Goal: Information Seeking & Learning: Check status

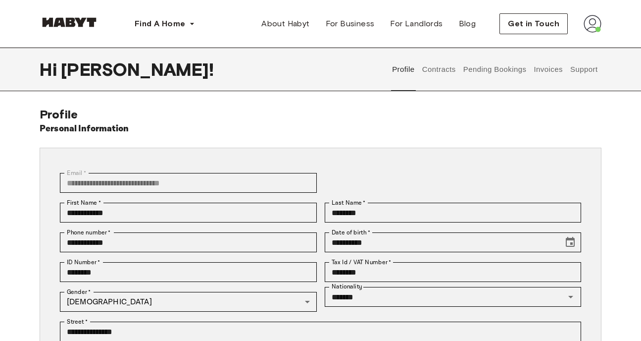
click at [564, 62] on button "Invoices" at bounding box center [548, 70] width 31 height 44
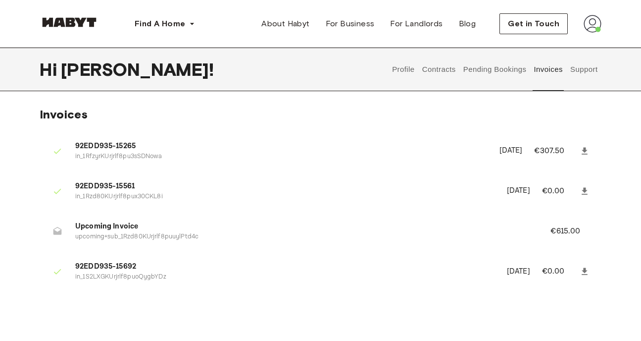
click at [542, 69] on button "Invoices" at bounding box center [548, 70] width 31 height 44
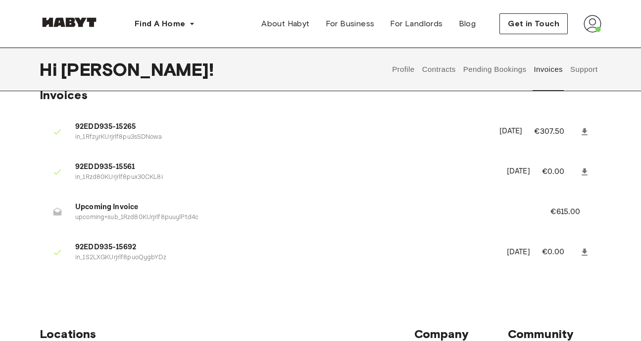
scroll to position [20, 0]
click at [93, 205] on span "Upcoming Invoice" at bounding box center [300, 206] width 451 height 11
click at [562, 208] on p "€615.00" at bounding box center [571, 211] width 43 height 12
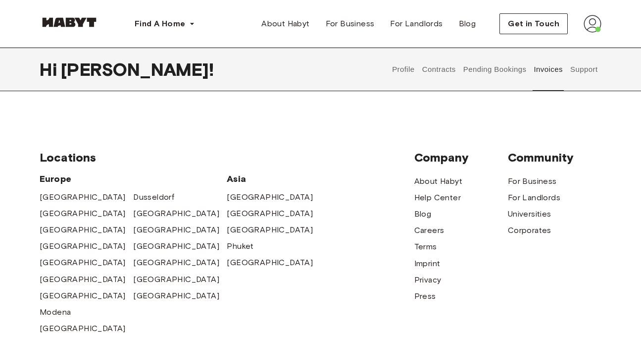
scroll to position [0, 0]
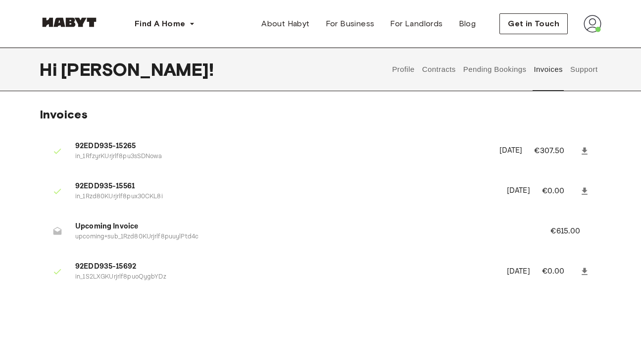
click at [79, 230] on span "Upcoming Invoice" at bounding box center [300, 226] width 451 height 11
click at [493, 68] on button "Pending Bookings" at bounding box center [495, 70] width 66 height 44
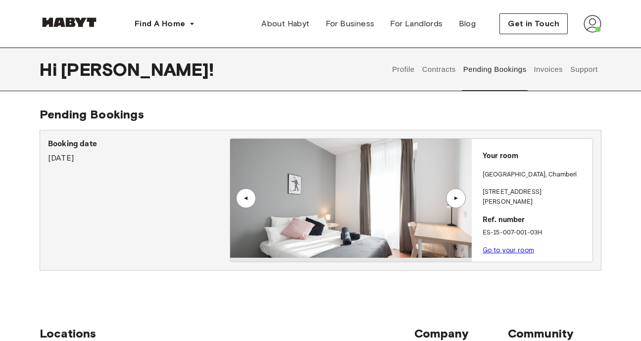
click at [441, 66] on button "Contracts" at bounding box center [439, 70] width 36 height 44
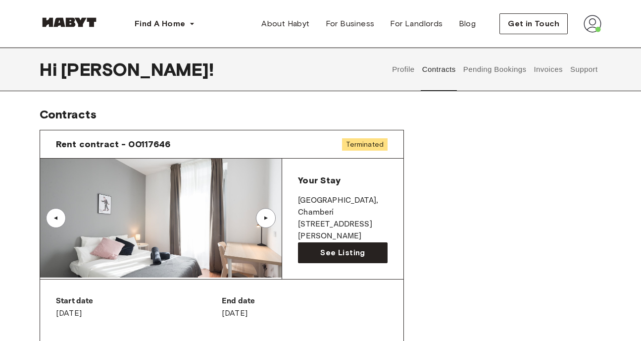
click at [592, 69] on button "Support" at bounding box center [584, 70] width 30 height 44
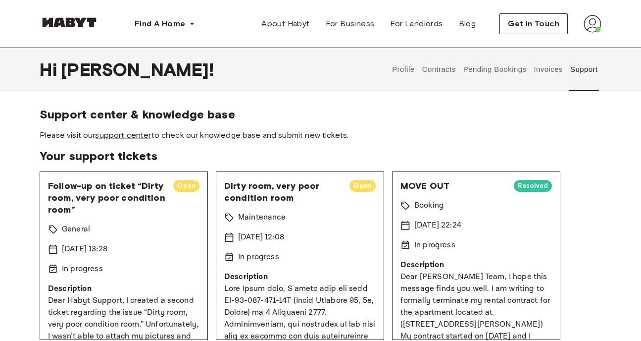
click at [486, 63] on button "Pending Bookings" at bounding box center [495, 70] width 66 height 44
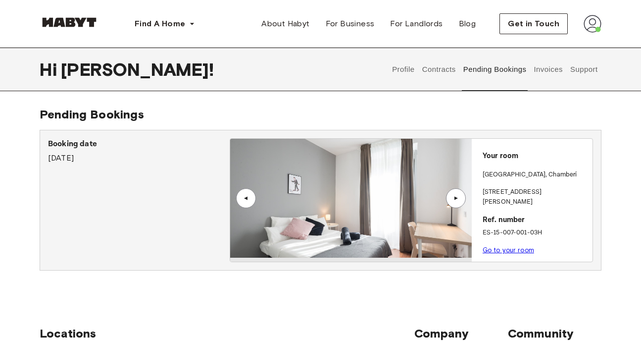
click at [443, 66] on button "Contracts" at bounding box center [439, 70] width 36 height 44
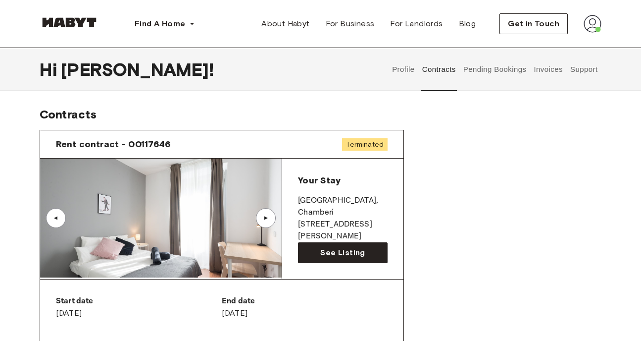
click at [491, 62] on button "Pending Bookings" at bounding box center [495, 70] width 66 height 44
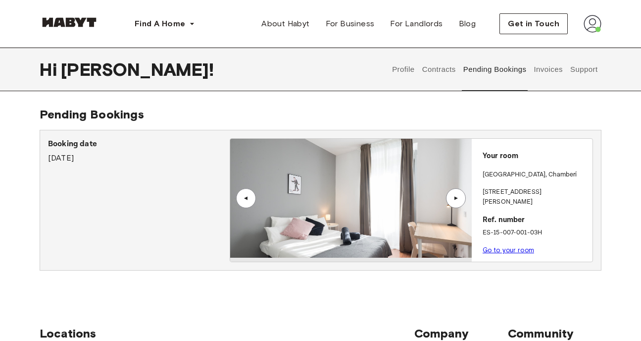
click at [454, 197] on div "▲" at bounding box center [456, 198] width 10 height 6
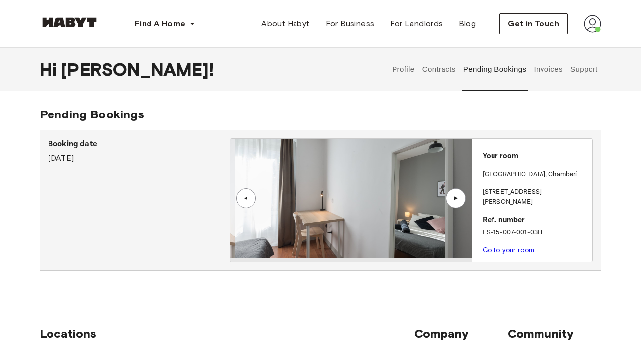
click at [454, 197] on div "▲" at bounding box center [456, 198] width 10 height 6
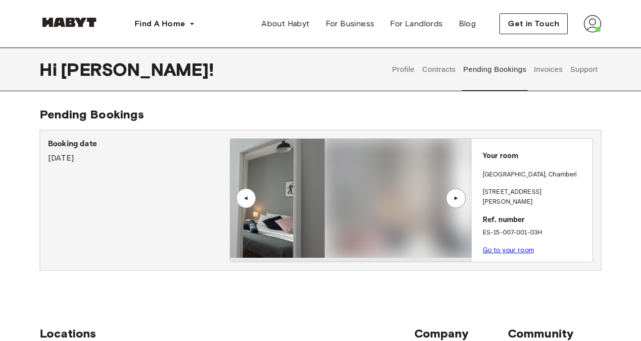
click at [454, 197] on div "▲" at bounding box center [456, 198] width 10 height 6
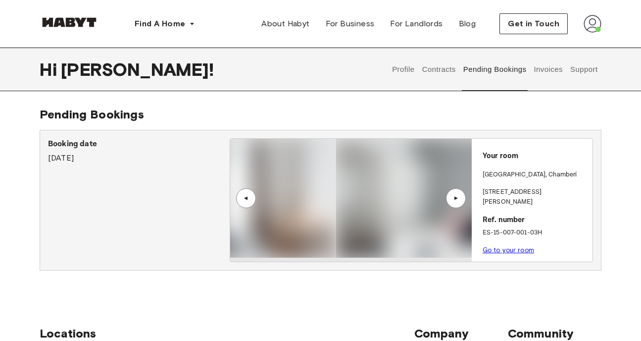
click at [454, 197] on div "▲" at bounding box center [456, 198] width 10 height 6
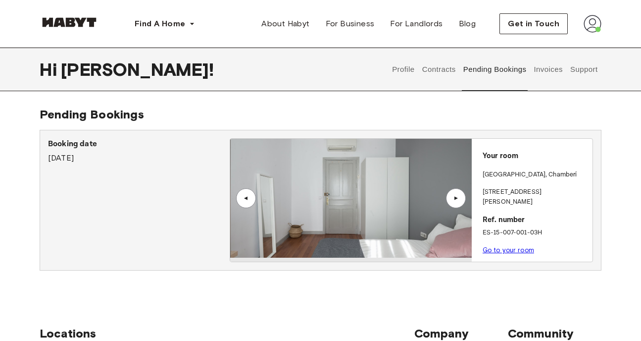
click at [445, 79] on button "Contracts" at bounding box center [439, 70] width 36 height 44
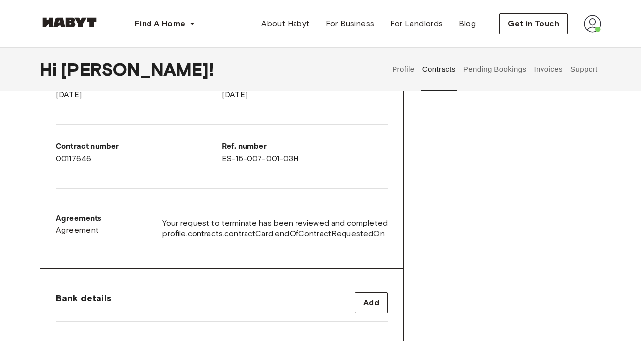
scroll to position [231, 0]
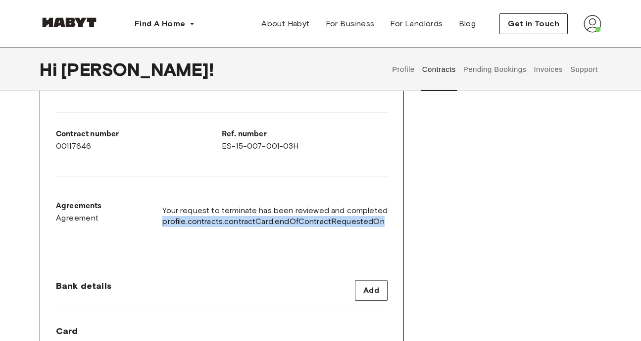
drag, startPoint x: 163, startPoint y: 219, endPoint x: 405, endPoint y: 235, distance: 242.6
click at [405, 235] on div "Rent contract - 00117646 Terminated ▲ ▲ Your Stay [GEOGRAPHIC_DATA] , Chamberí …" at bounding box center [321, 163] width 562 height 545
copy span "profile.contracts.contractCard.endOfContractRequestedOn"
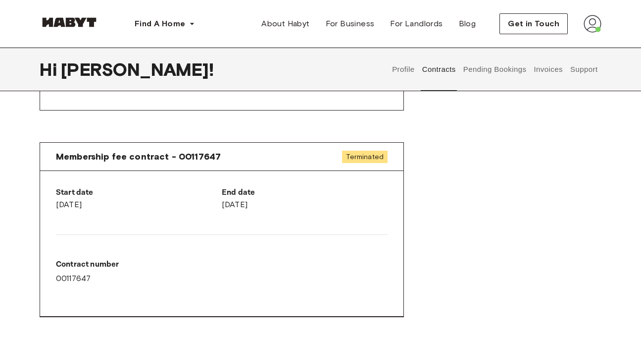
scroll to position [534, 0]
click at [287, 191] on p "End date" at bounding box center [305, 192] width 166 height 12
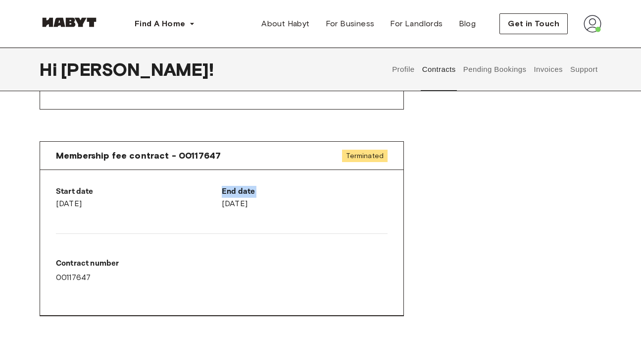
click at [287, 191] on p "End date" at bounding box center [305, 192] width 166 height 12
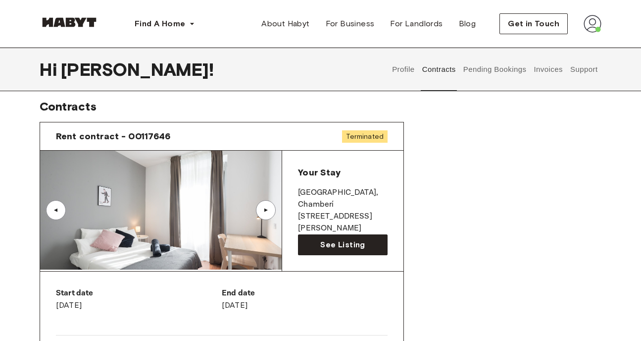
scroll to position [9, 0]
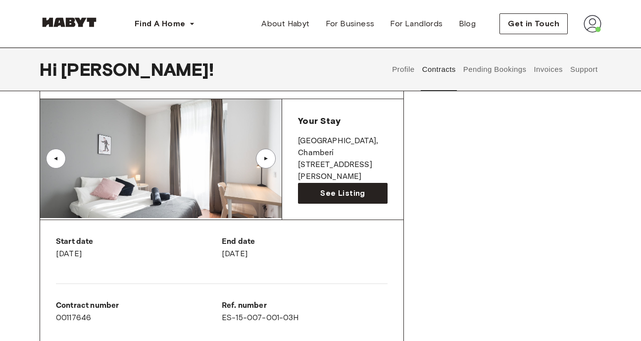
scroll to position [39, 0]
